Goal: Information Seeking & Learning: Learn about a topic

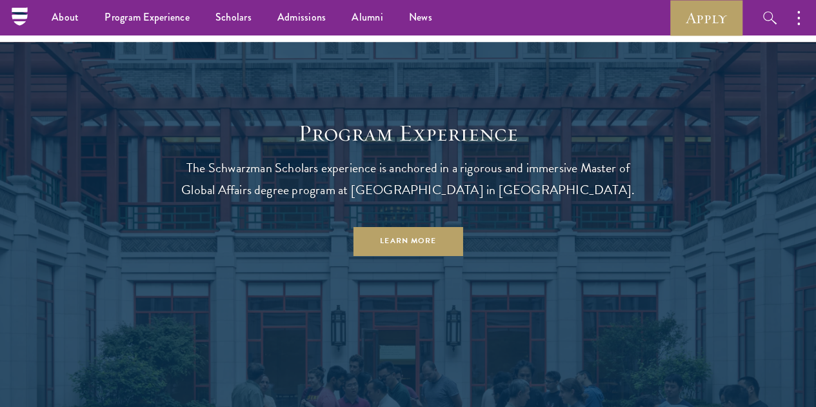
scroll to position [910, 0]
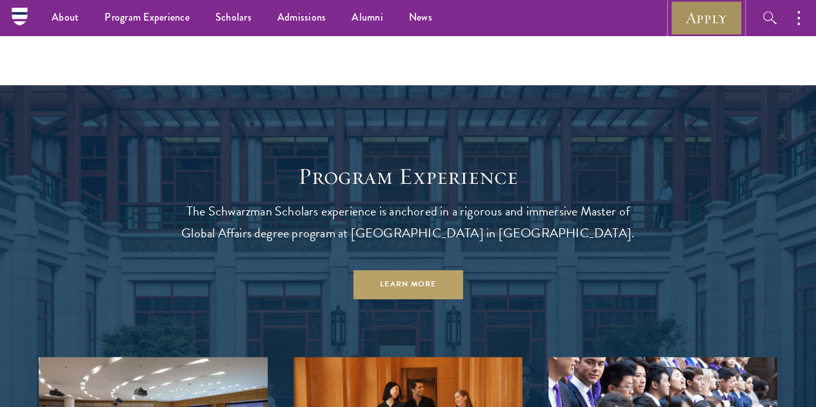
click at [693, 7] on link "Apply" at bounding box center [706, 17] width 72 height 35
click at [705, 10] on link "Apply" at bounding box center [706, 17] width 72 height 35
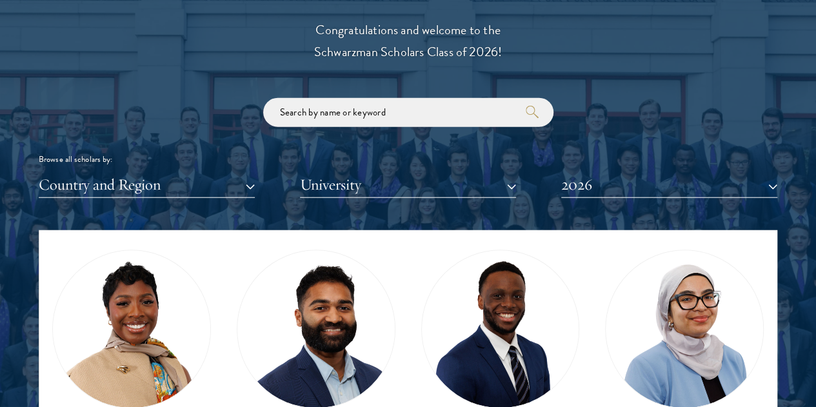
scroll to position [856, 0]
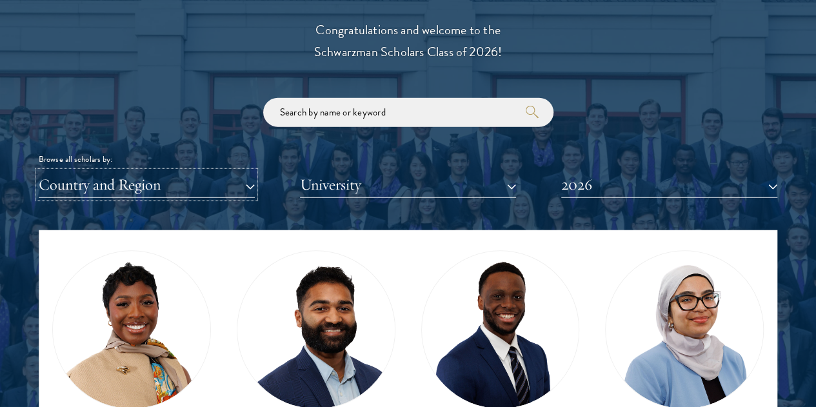
click at [191, 172] on button "Country and Region" at bounding box center [147, 185] width 216 height 26
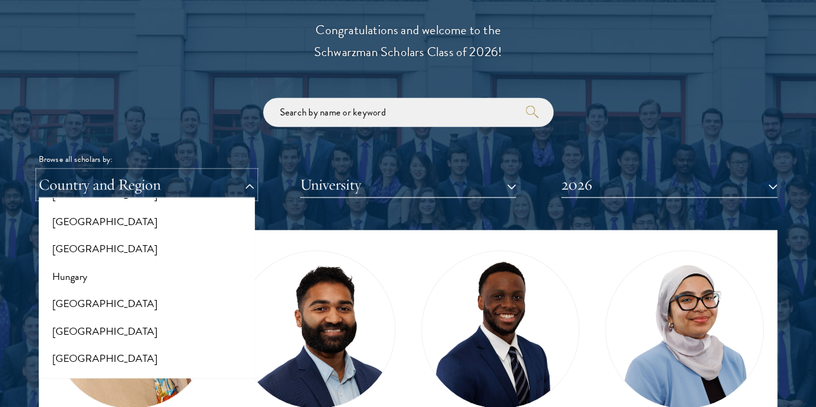
scroll to position [1016, 0]
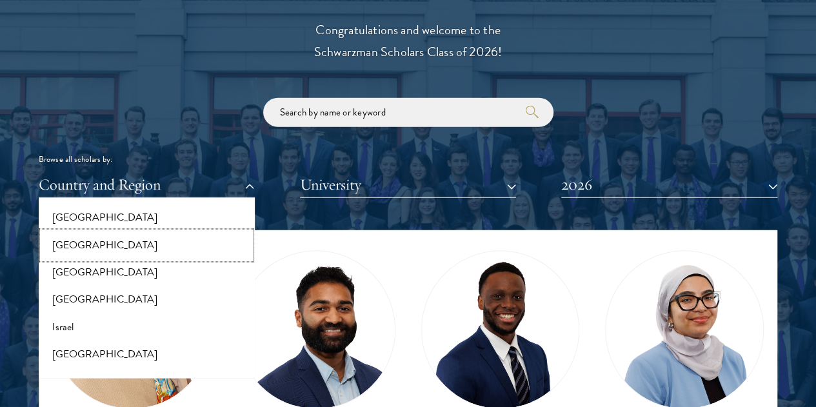
click at [98, 232] on button "[GEOGRAPHIC_DATA]" at bounding box center [147, 245] width 208 height 27
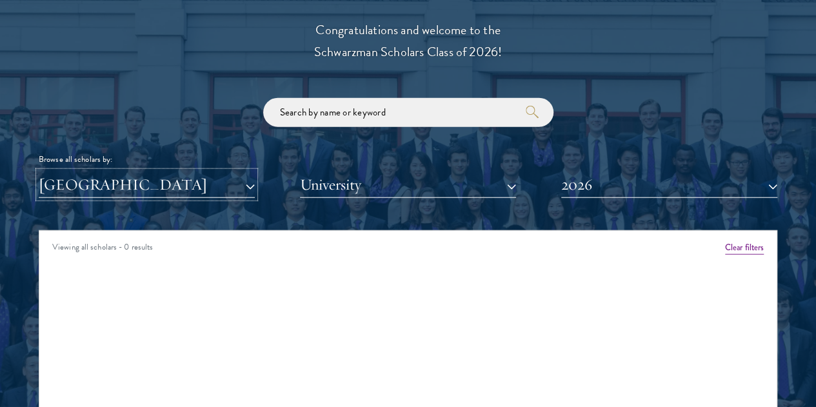
click at [212, 172] on button "[GEOGRAPHIC_DATA]" at bounding box center [147, 185] width 216 height 26
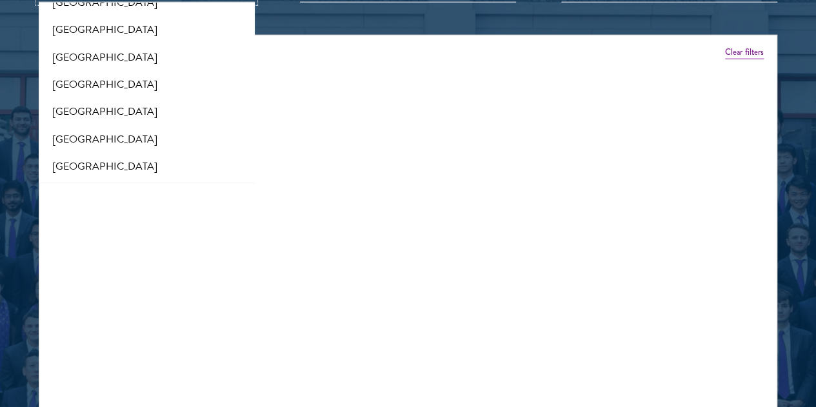
scroll to position [1365, 0]
click at [140, 125] on button "[GEOGRAPHIC_DATA]" at bounding box center [147, 138] width 208 height 27
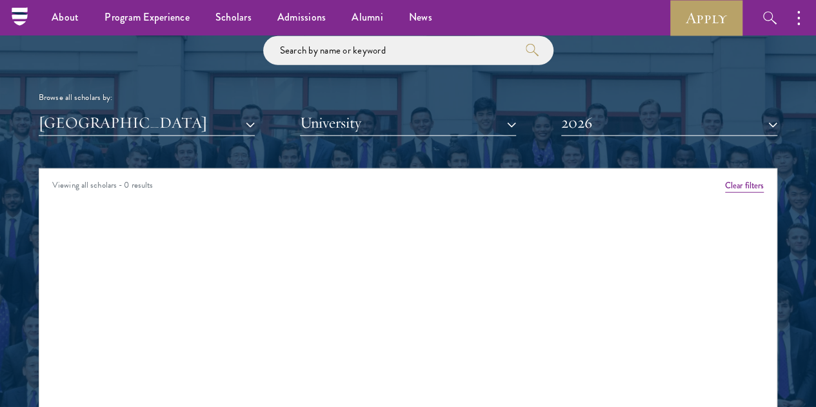
scroll to position [1514, 0]
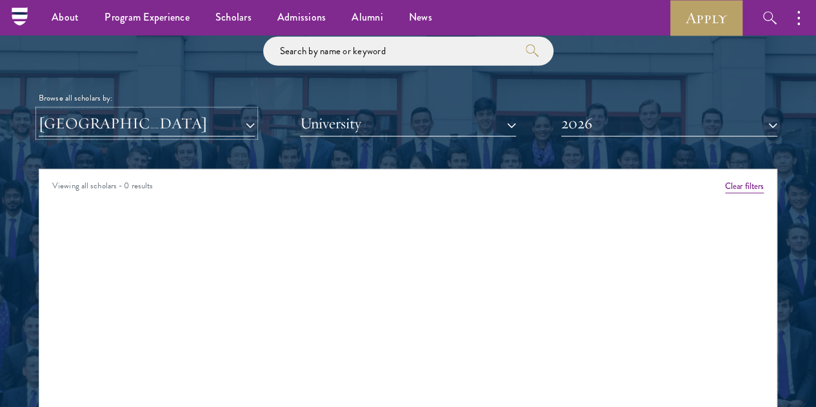
click at [216, 112] on button "[GEOGRAPHIC_DATA]" at bounding box center [147, 123] width 216 height 26
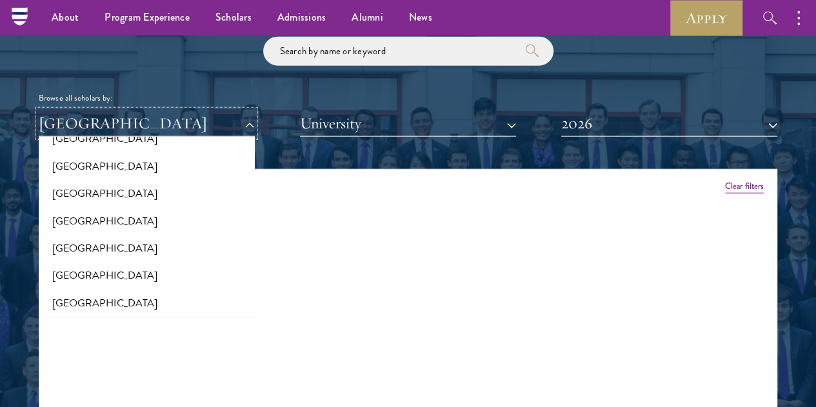
scroll to position [0, 0]
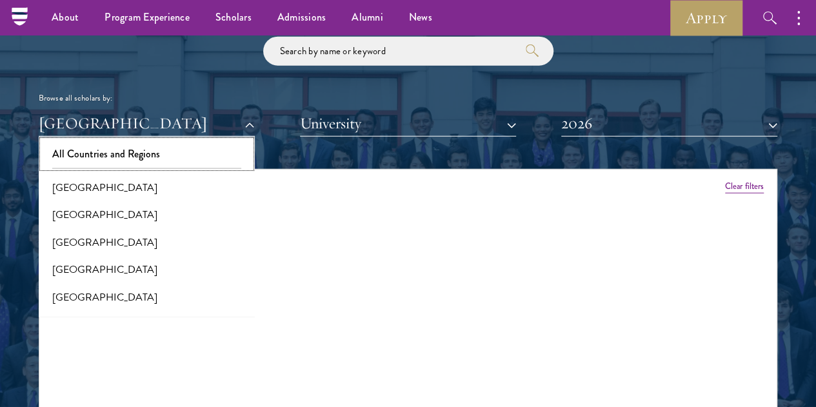
click at [194, 141] on button "All Countries and Regions" at bounding box center [147, 154] width 208 height 27
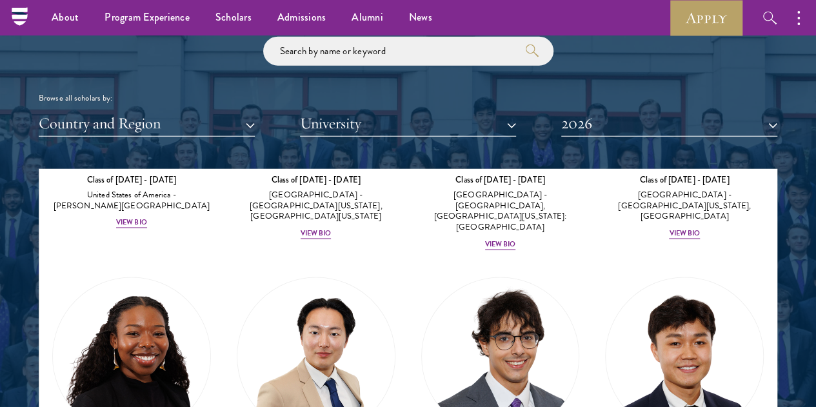
scroll to position [1058, 0]
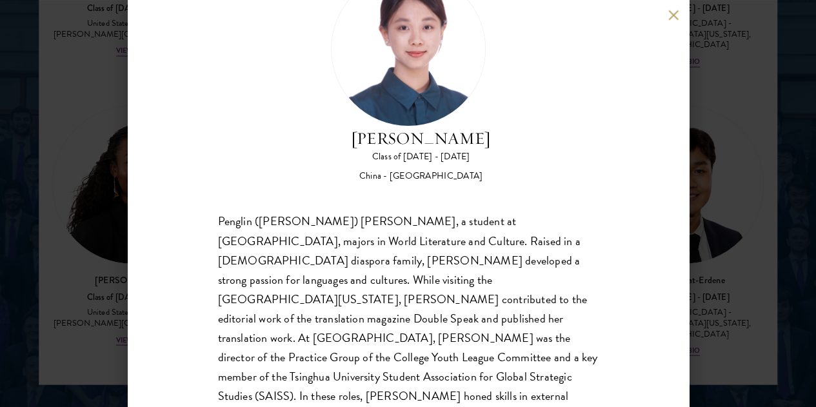
scroll to position [1687, 0]
click at [665, 22] on div "[PERSON_NAME] Class of [DATE] - [DATE] [GEOGRAPHIC_DATA] - [GEOGRAPHIC_DATA] Pe…" at bounding box center [408, 203] width 561 height 407
click at [673, 20] on button at bounding box center [673, 15] width 11 height 11
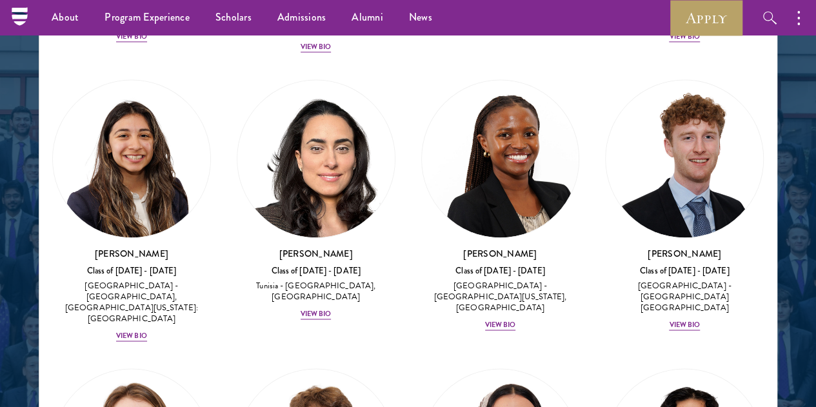
scroll to position [5636, 0]
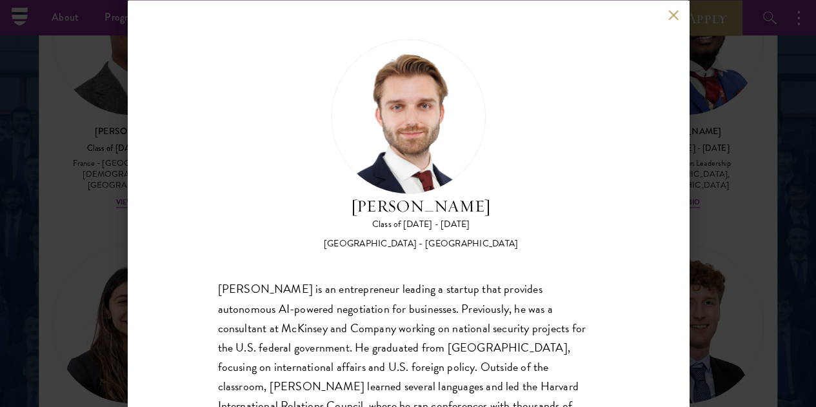
scroll to position [67, 0]
